Goal: Information Seeking & Learning: Find specific fact

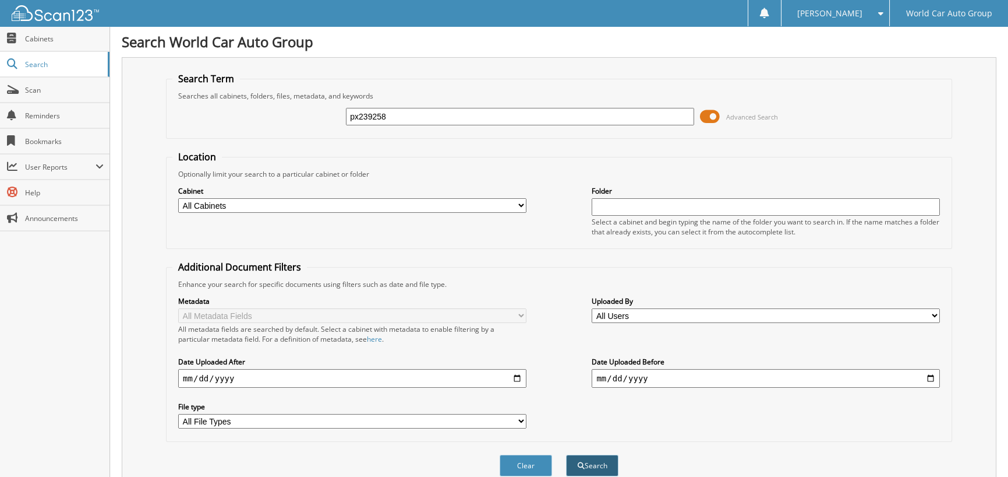
type input "px239258"
click at [587, 464] on button "Search" at bounding box center [592, 465] width 52 height 22
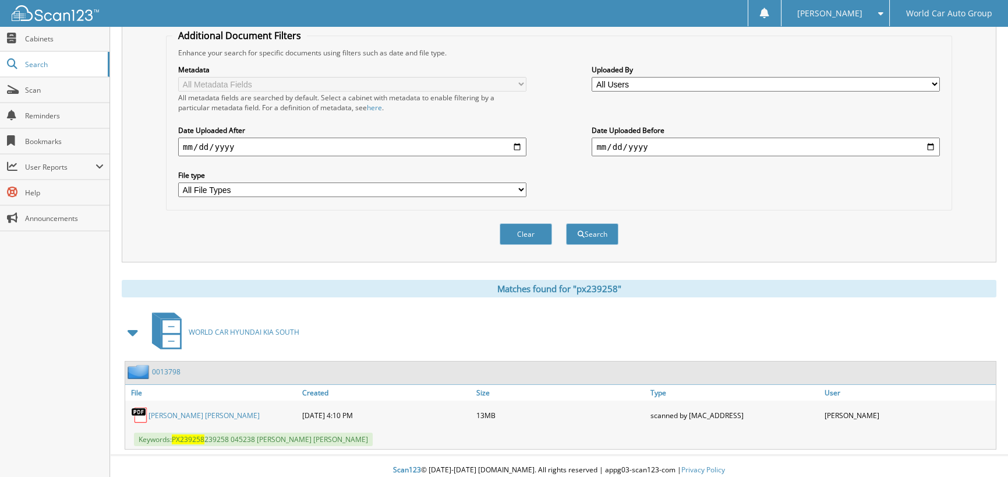
click at [189, 410] on link "[PERSON_NAME] [PERSON_NAME]" at bounding box center [204, 415] width 111 height 10
